Goal: Information Seeking & Learning: Check status

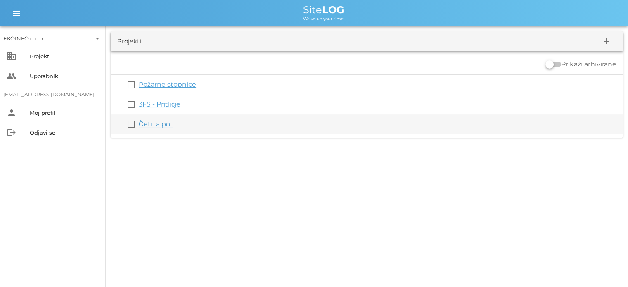
click at [152, 123] on link "Četrta pot" at bounding box center [156, 124] width 34 height 8
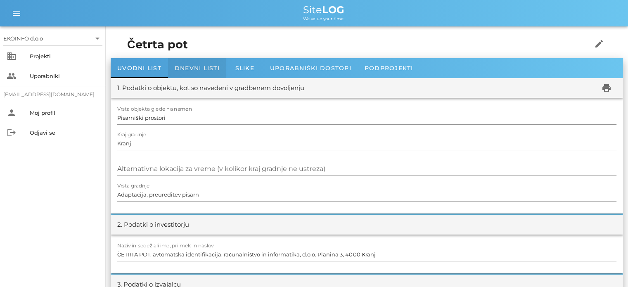
click at [185, 65] on span "Dnevni listi" at bounding box center [197, 67] width 45 height 7
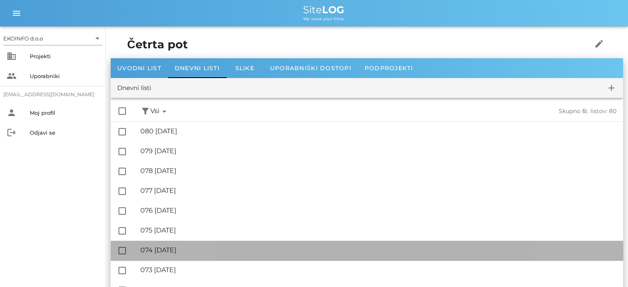
click at [186, 255] on div "🔏 074 [DATE] ✓ Podpisal: Nadzornik ✓ Podpisal: Sestavljalec ✓ Podpisal: Odgovor…" at bounding box center [378, 250] width 476 height 19
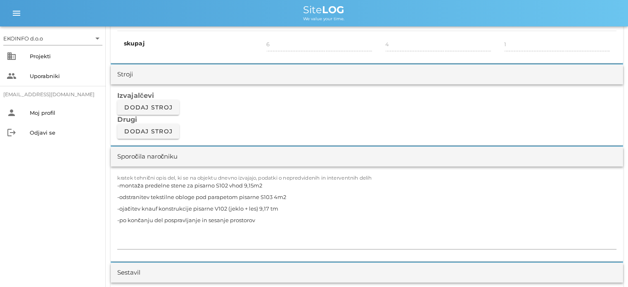
scroll to position [661, 0]
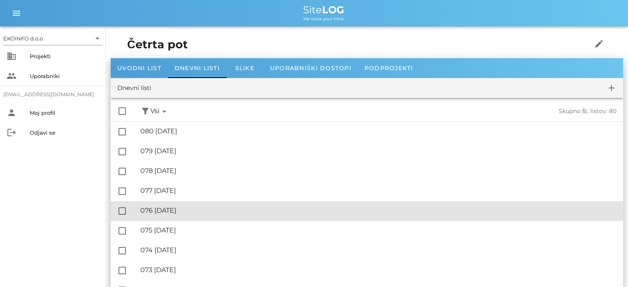
click at [179, 212] on div "🔏 076 [DATE]" at bounding box center [378, 211] width 476 height 8
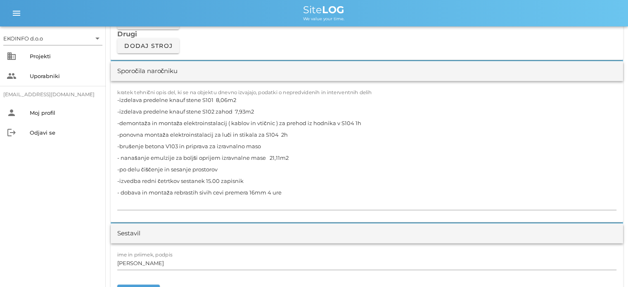
scroll to position [744, 0]
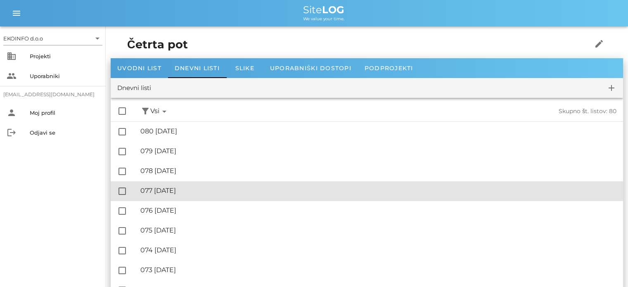
click at [181, 188] on div "🔏 077 [DATE]" at bounding box center [378, 191] width 476 height 8
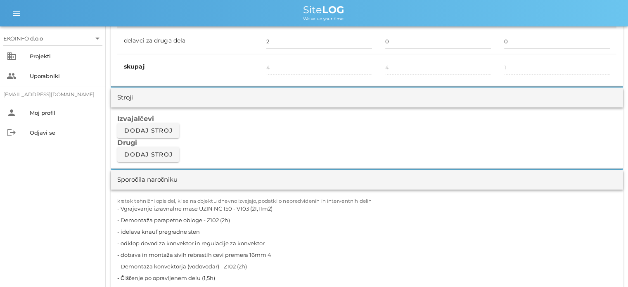
scroll to position [702, 0]
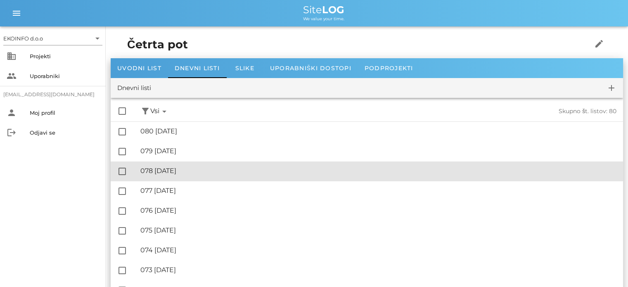
click at [175, 169] on div "🔏 078 [DATE]" at bounding box center [378, 171] width 476 height 8
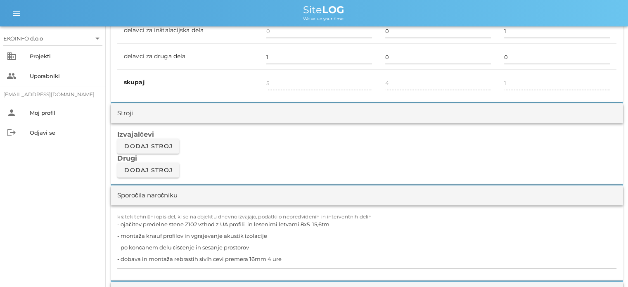
scroll to position [661, 0]
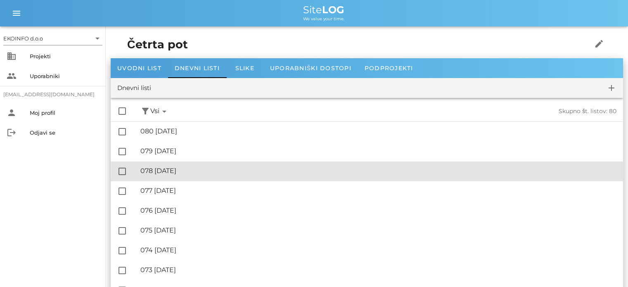
click at [178, 169] on div "🔏 078 [DATE]" at bounding box center [378, 171] width 476 height 8
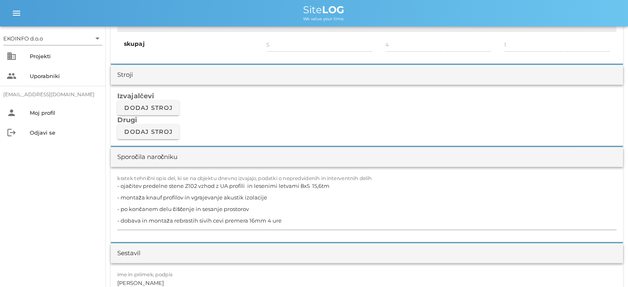
scroll to position [661, 0]
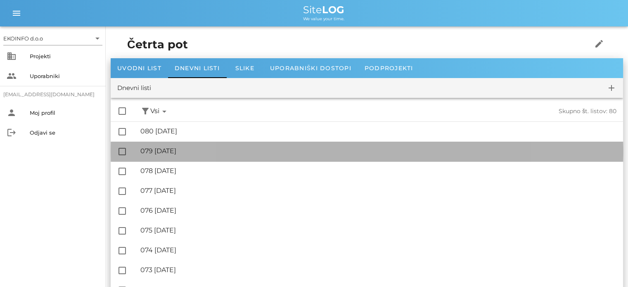
click at [187, 151] on div "🔏 079 [DATE]" at bounding box center [378, 151] width 476 height 8
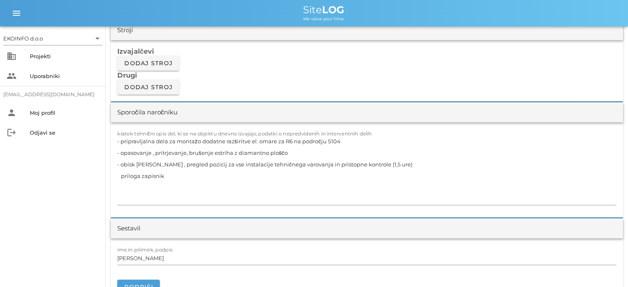
scroll to position [661, 0]
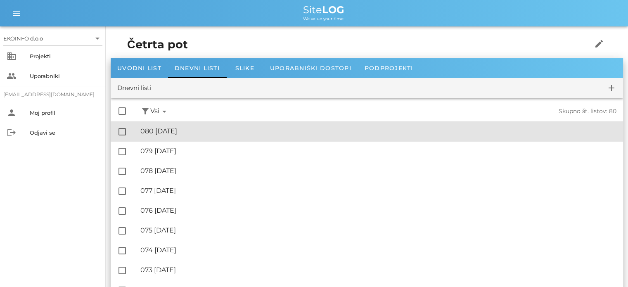
click at [193, 132] on div "🔏 080 [DATE]" at bounding box center [378, 131] width 476 height 8
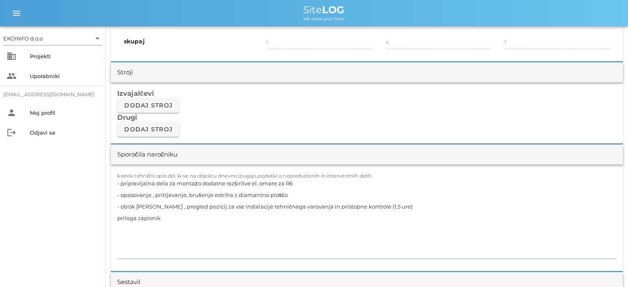
scroll to position [661, 0]
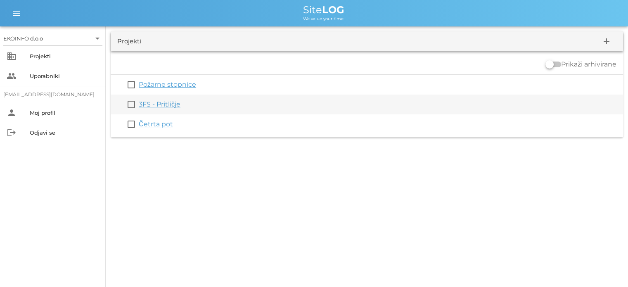
click at [157, 106] on link "3FS - Pritličje" at bounding box center [160, 104] width 42 height 8
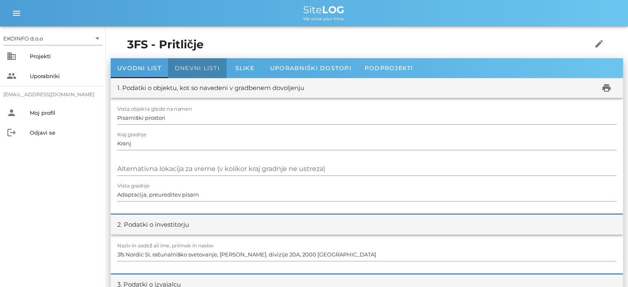
click at [198, 69] on span "Dnevni listi" at bounding box center [197, 67] width 45 height 7
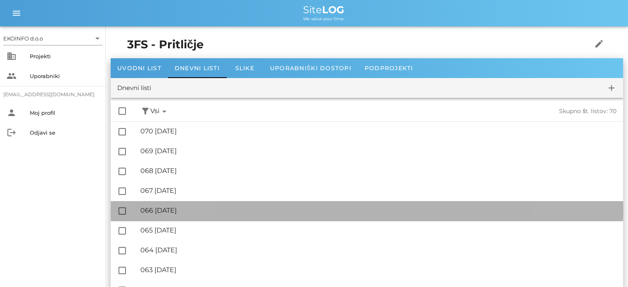
click at [183, 207] on div "🔏 066 [DATE]" at bounding box center [378, 211] width 476 height 8
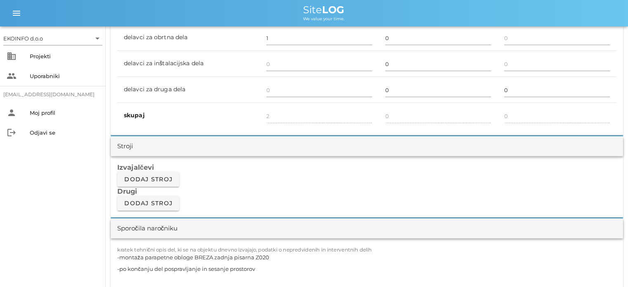
scroll to position [661, 0]
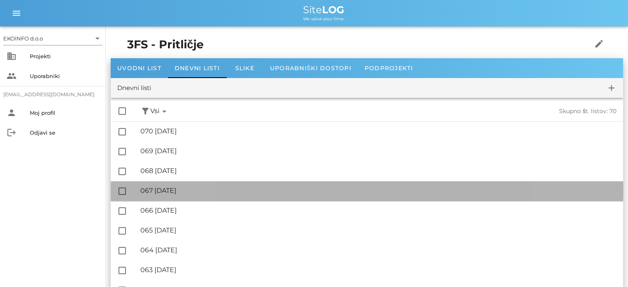
click at [191, 193] on div "🔏 067 [DATE]" at bounding box center [378, 191] width 476 height 8
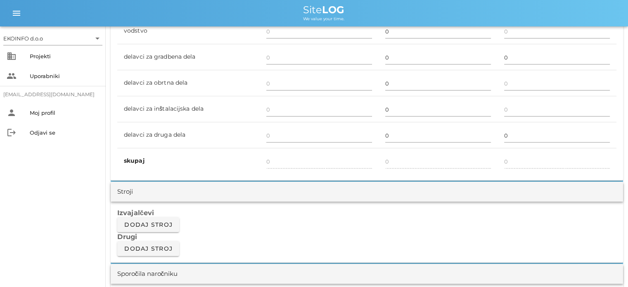
scroll to position [537, 0]
